Goal: Information Seeking & Learning: Learn about a topic

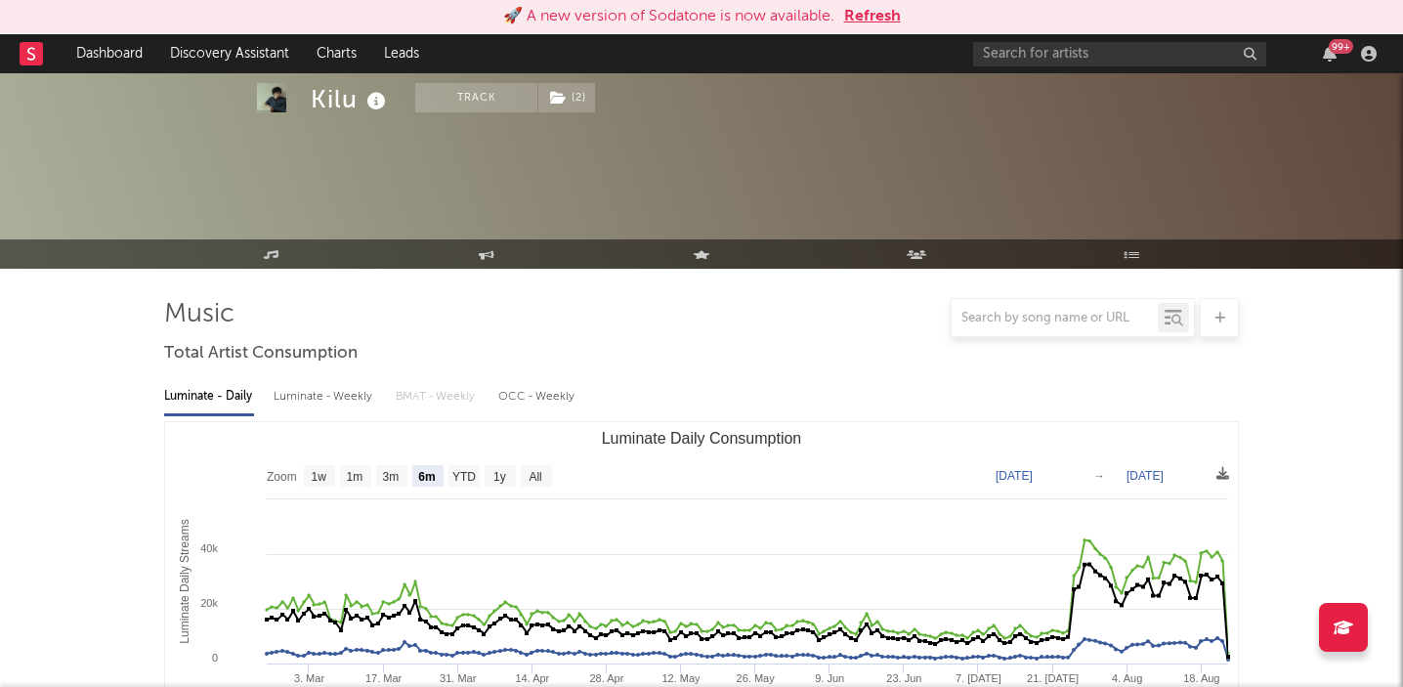
select select "6m"
select select "1w"
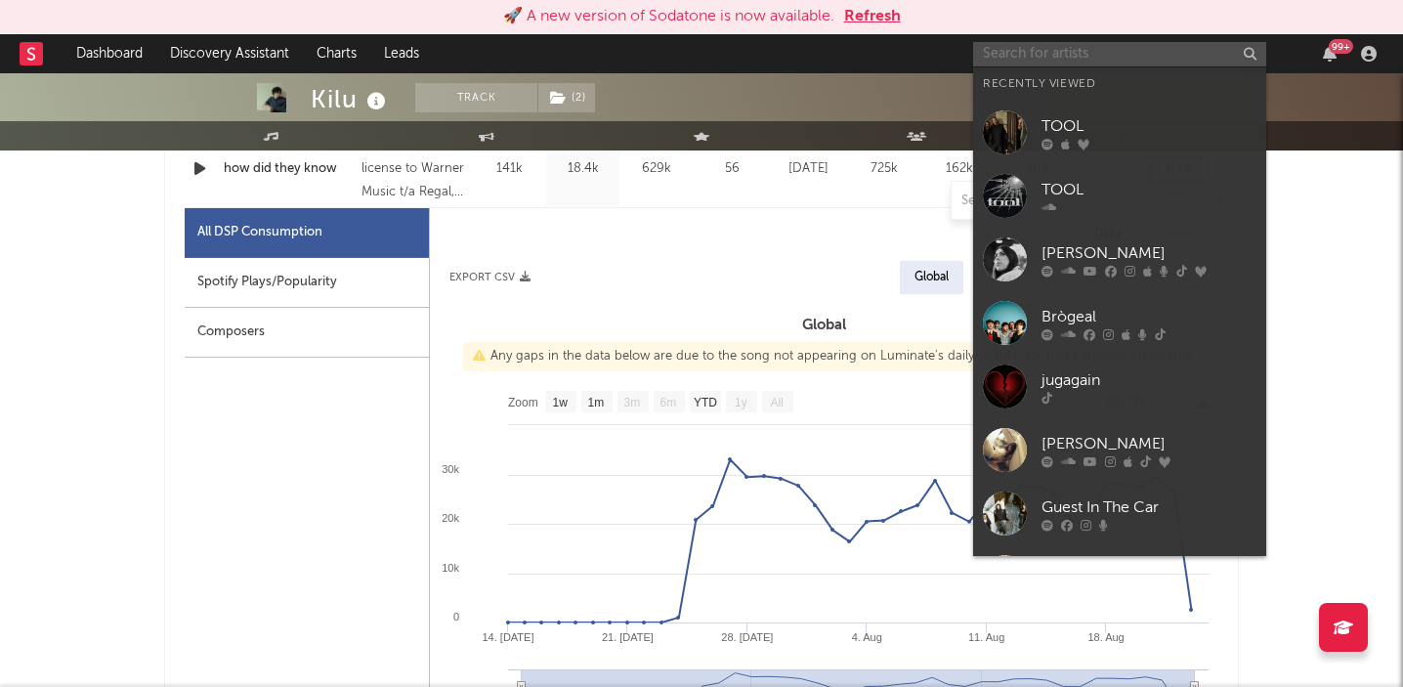
click at [1016, 56] on input "text" at bounding box center [1119, 54] width 293 height 24
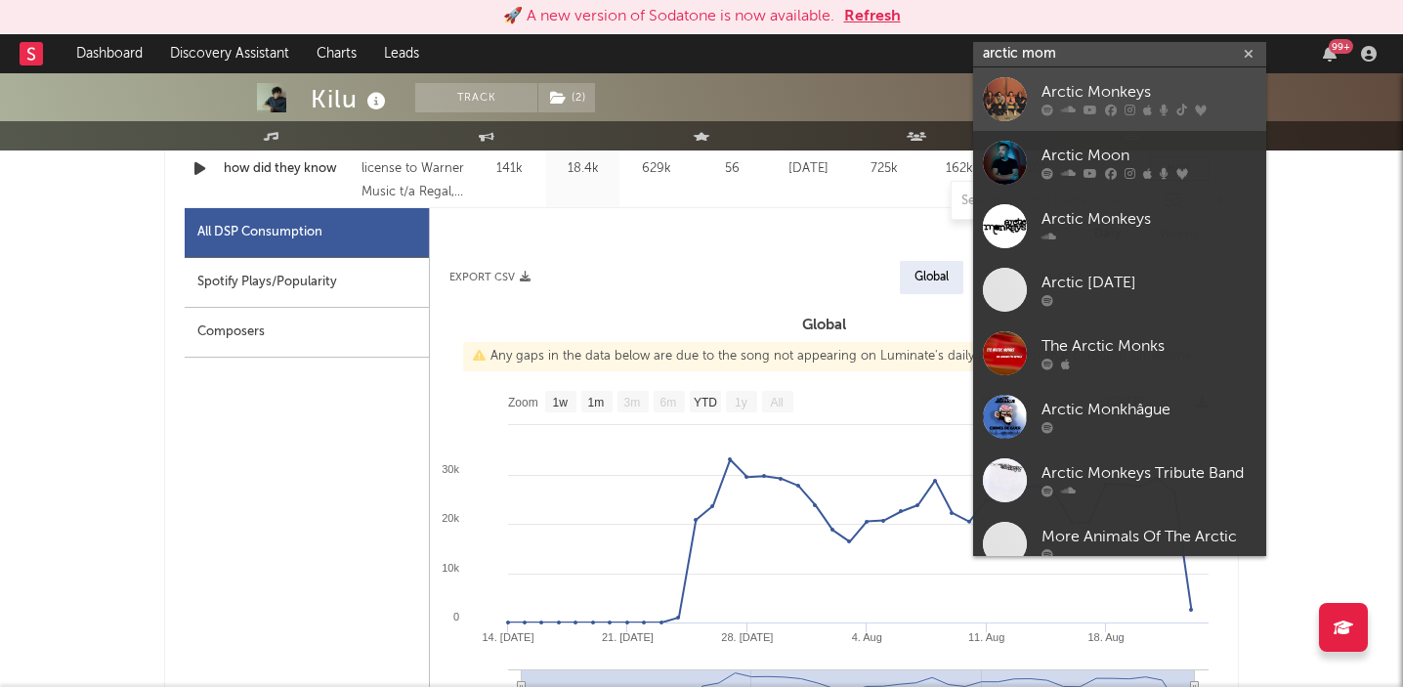
type input "arctic mom"
click at [1098, 97] on div "Arctic Monkeys" at bounding box center [1148, 92] width 215 height 23
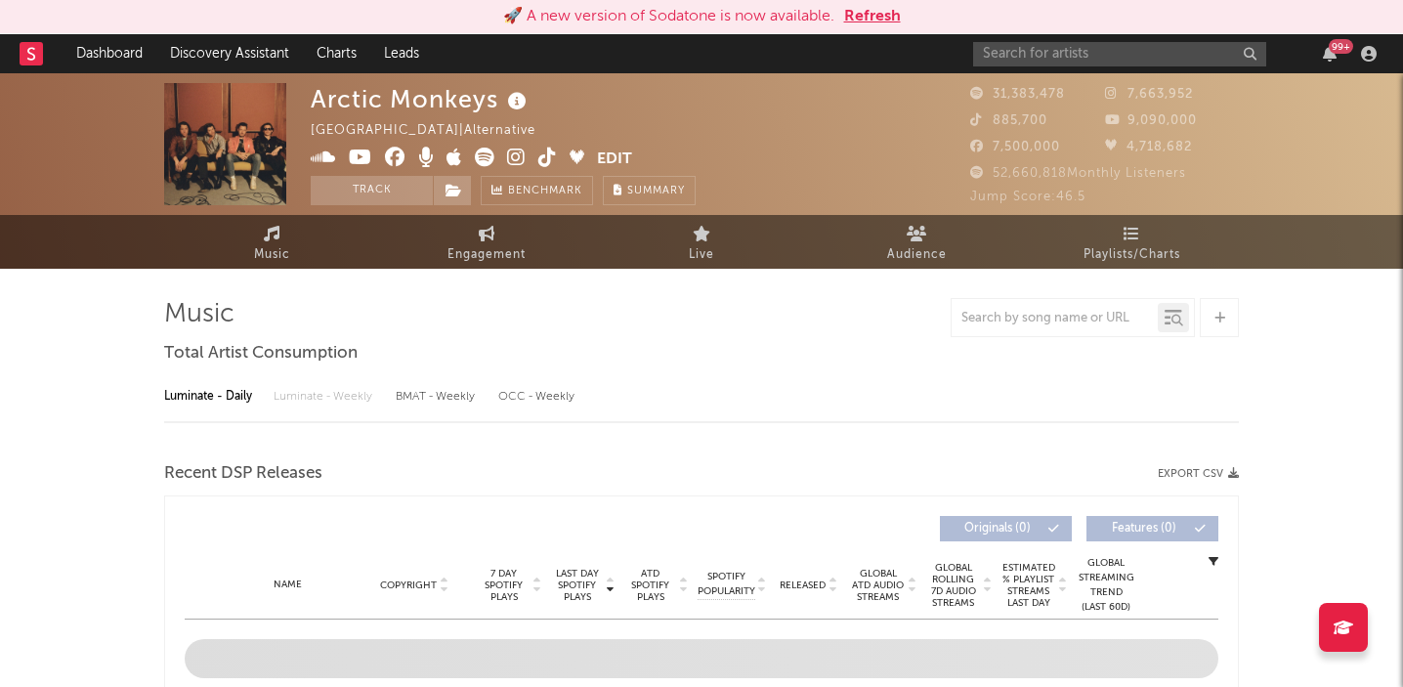
select select "6m"
